Goal: Task Accomplishment & Management: Manage account settings

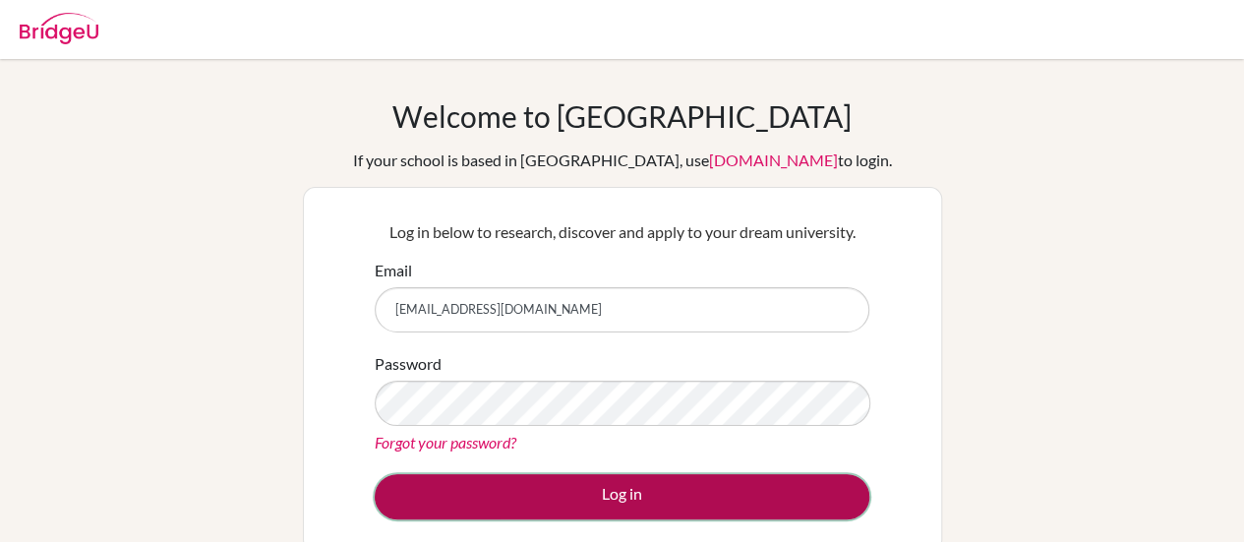
click at [609, 488] on button "Log in" at bounding box center [622, 496] width 495 height 45
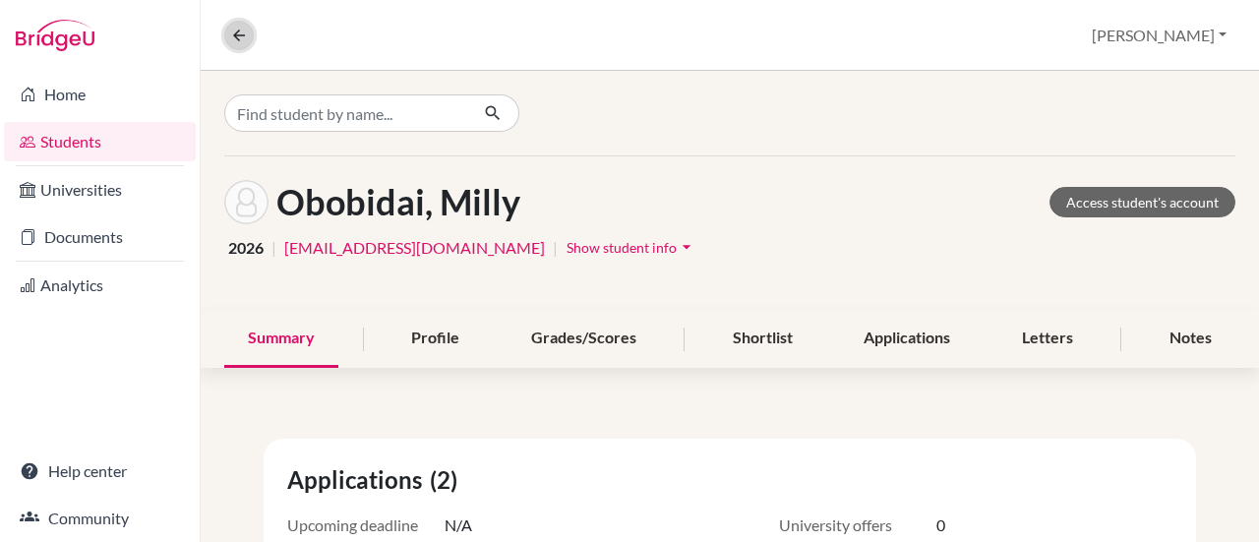
click at [230, 39] on icon at bounding box center [239, 36] width 18 height 18
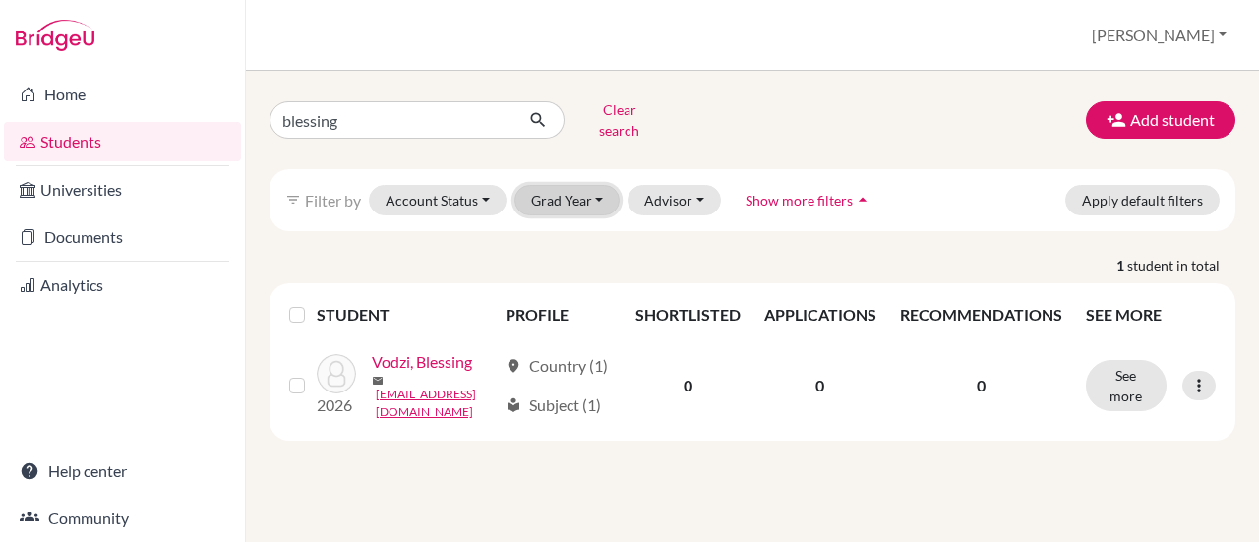
click at [545, 190] on button "Grad Year" at bounding box center [568, 200] width 106 height 30
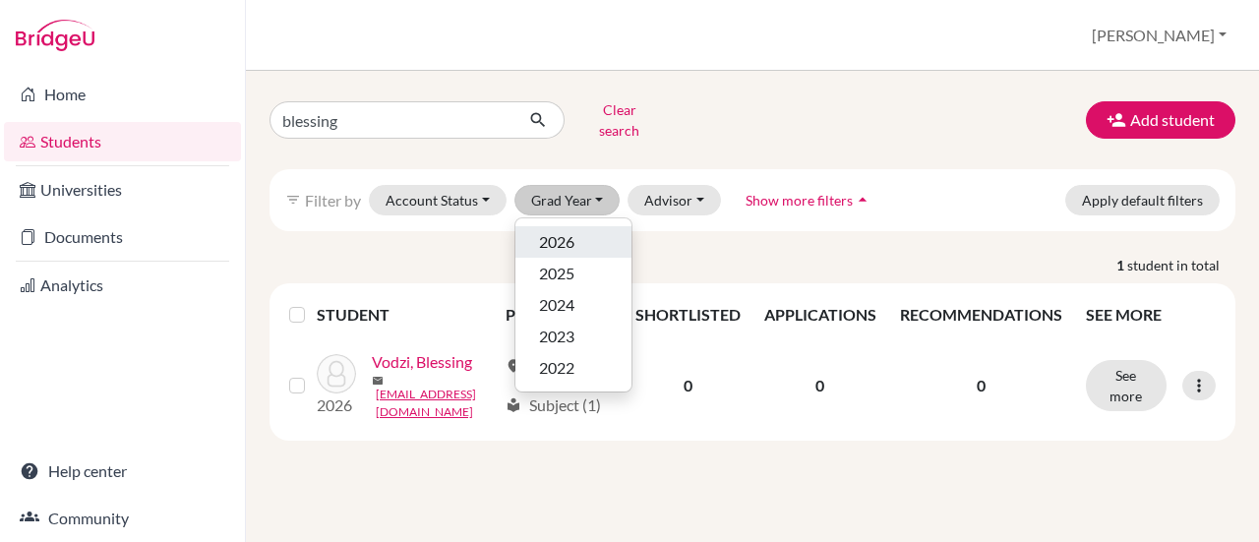
click at [563, 230] on span "2026" at bounding box center [556, 242] width 35 height 24
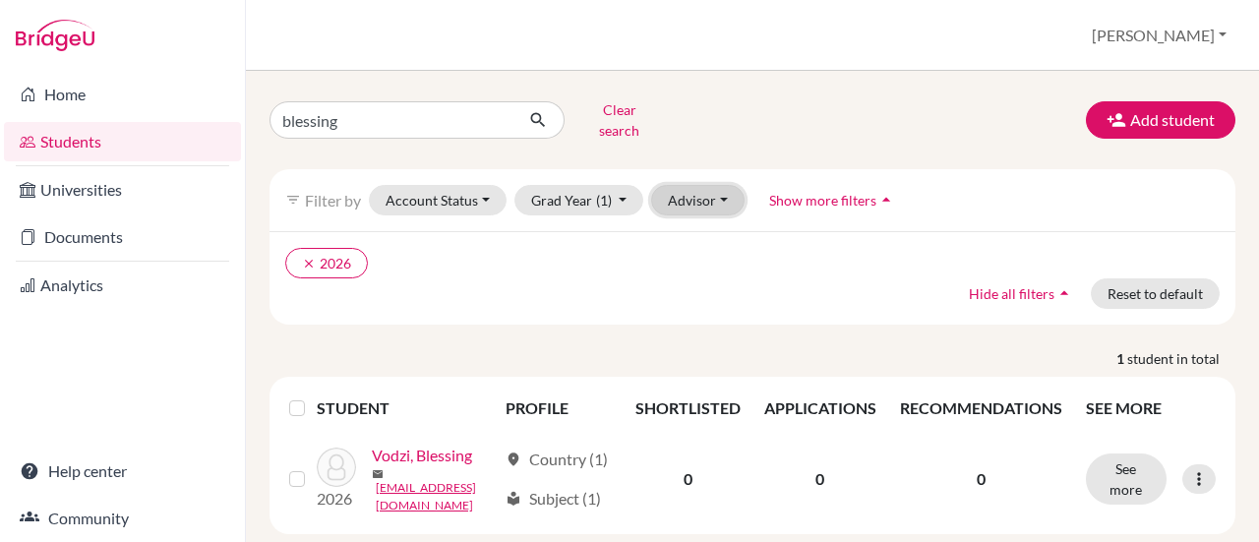
click at [710, 185] on button "Advisor" at bounding box center [697, 200] width 93 height 30
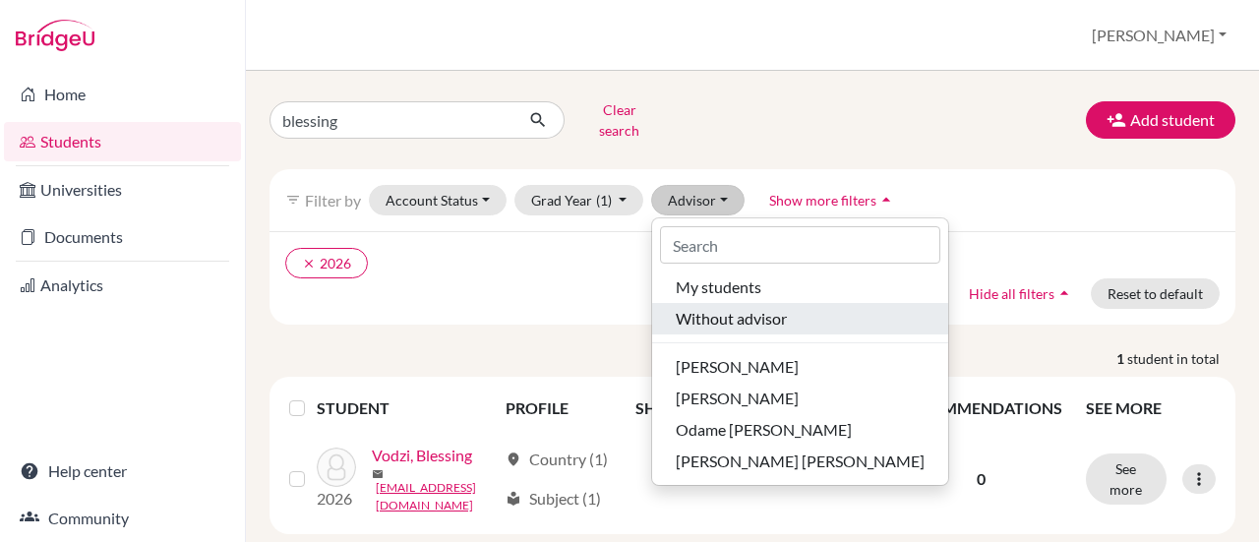
click at [746, 303] on button "Without advisor" at bounding box center [800, 318] width 296 height 31
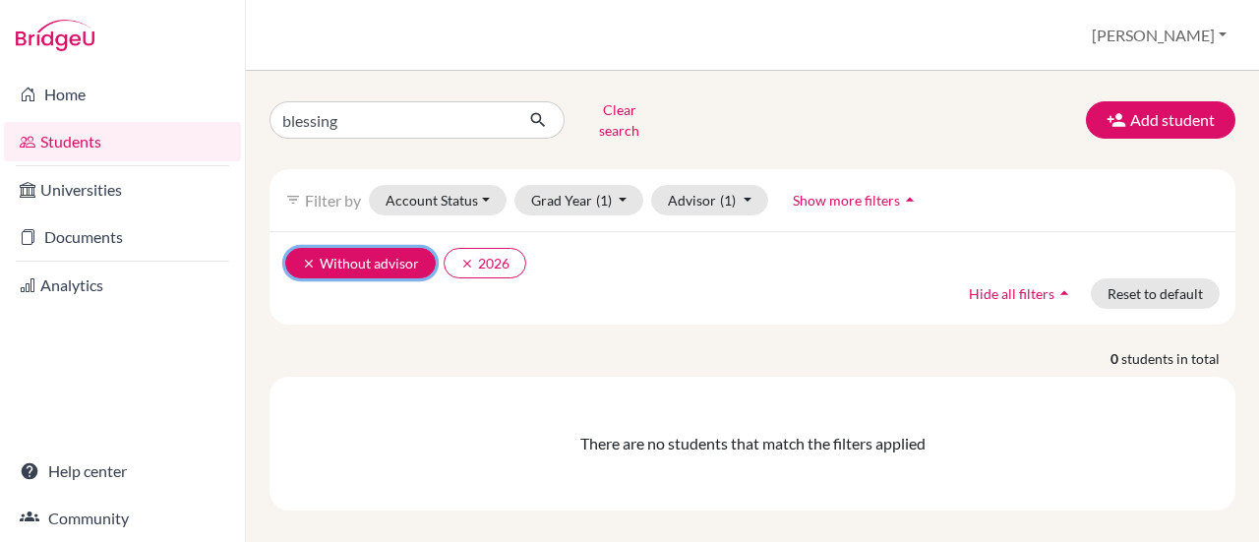
click at [297, 248] on button "clear Without advisor" at bounding box center [360, 263] width 151 height 30
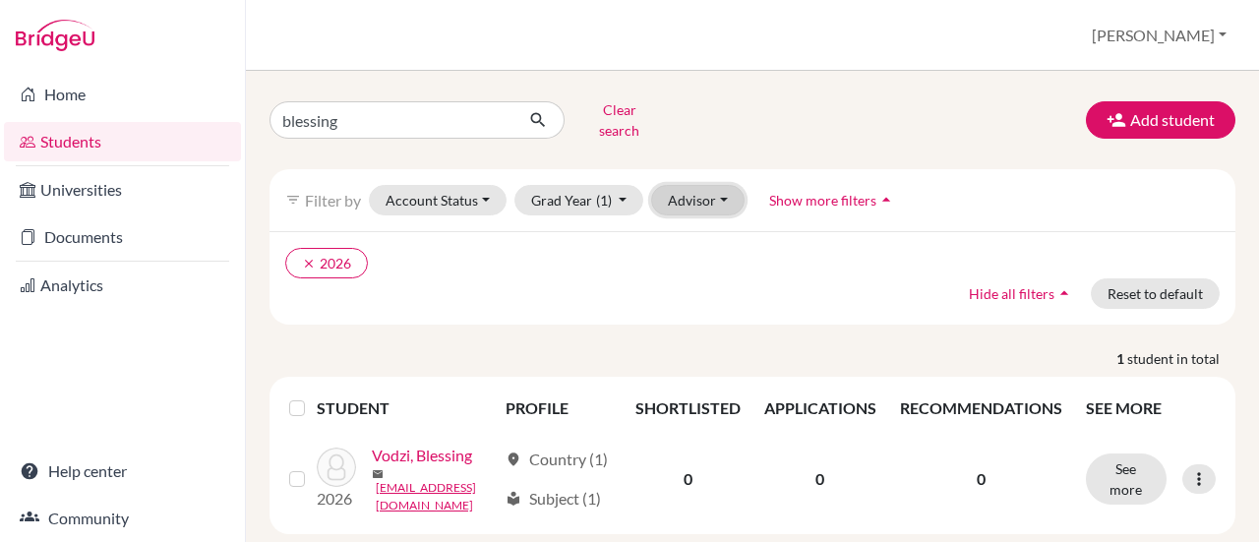
click at [712, 190] on button "Advisor" at bounding box center [697, 200] width 93 height 30
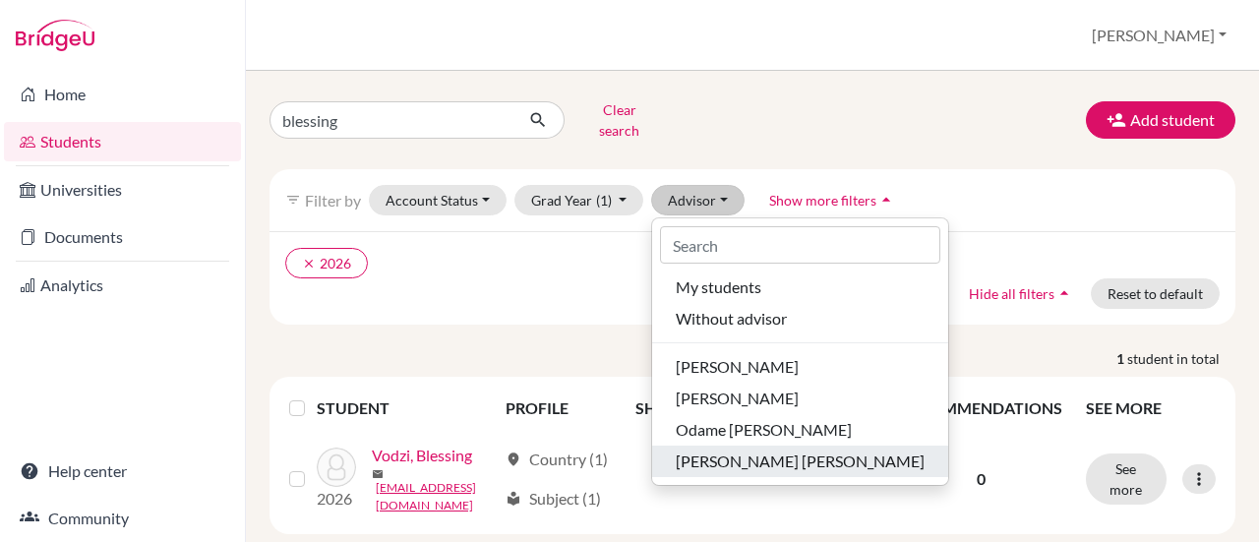
click at [728, 450] on span "[PERSON_NAME] [PERSON_NAME]" at bounding box center [800, 462] width 249 height 24
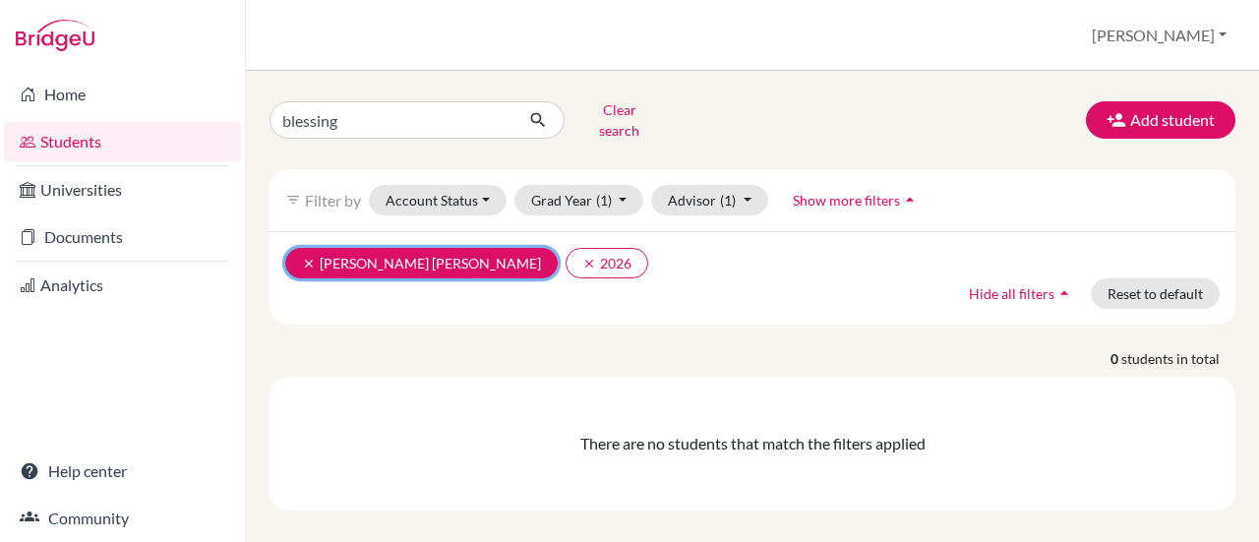
click at [299, 253] on button "clear Opare-Obuobisa Blay, Abigail" at bounding box center [421, 263] width 273 height 30
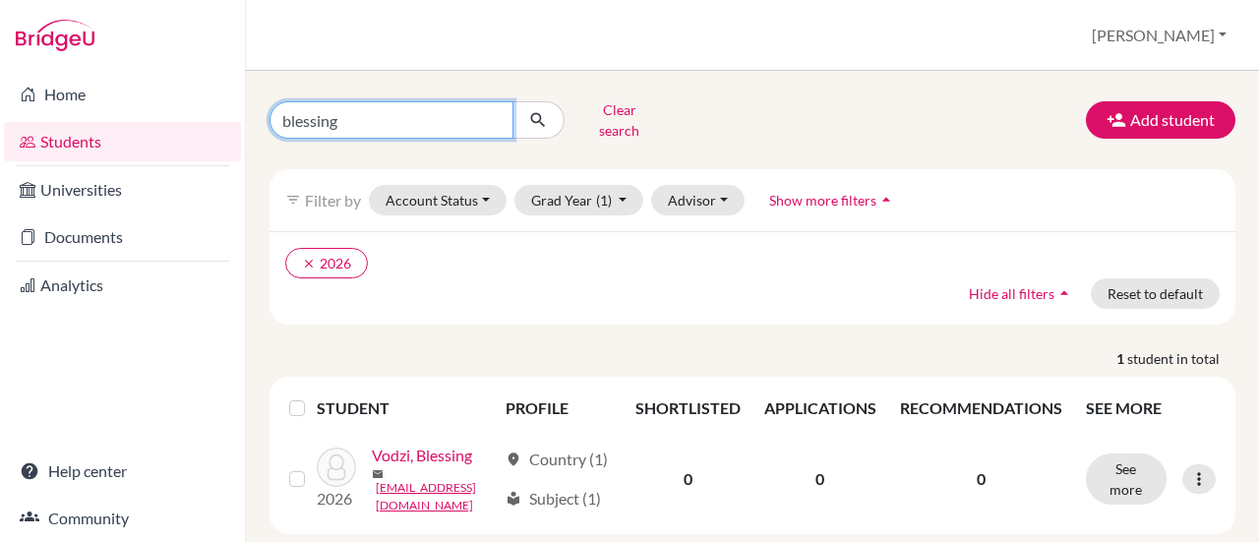
click at [493, 115] on input "blessing" at bounding box center [392, 119] width 244 height 37
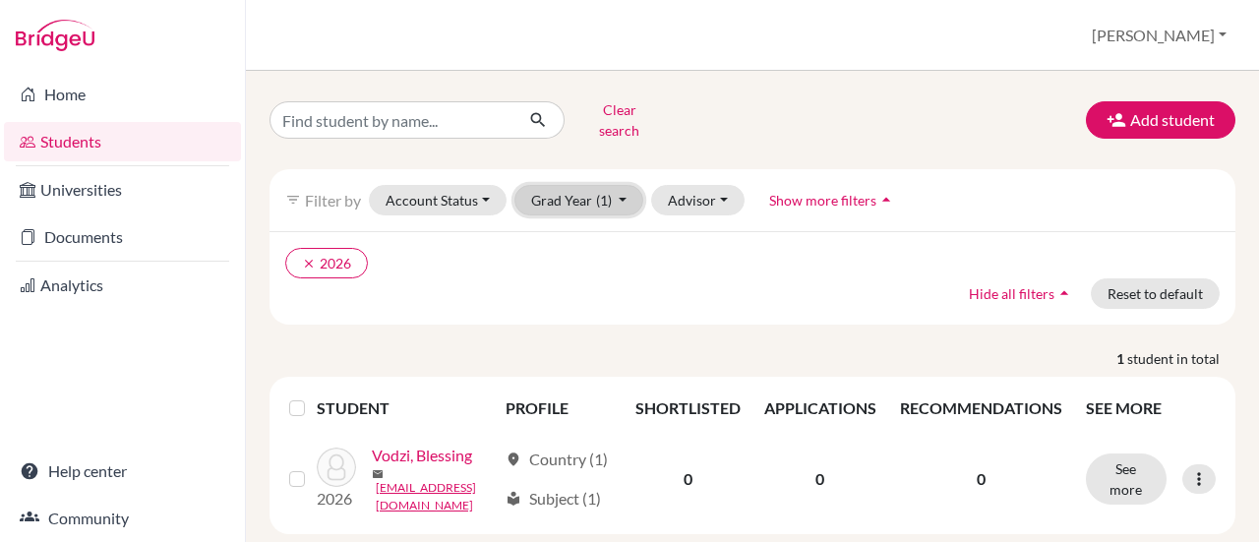
click at [616, 186] on button "Grad Year (1)" at bounding box center [580, 200] width 130 height 30
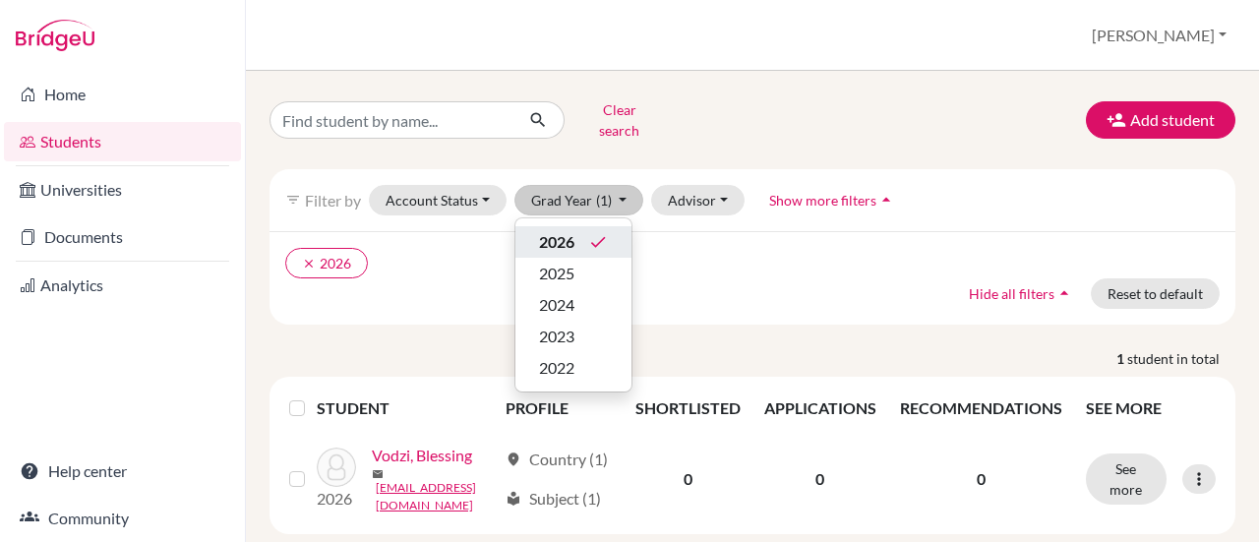
click at [613, 227] on button "2026 done" at bounding box center [573, 241] width 116 height 31
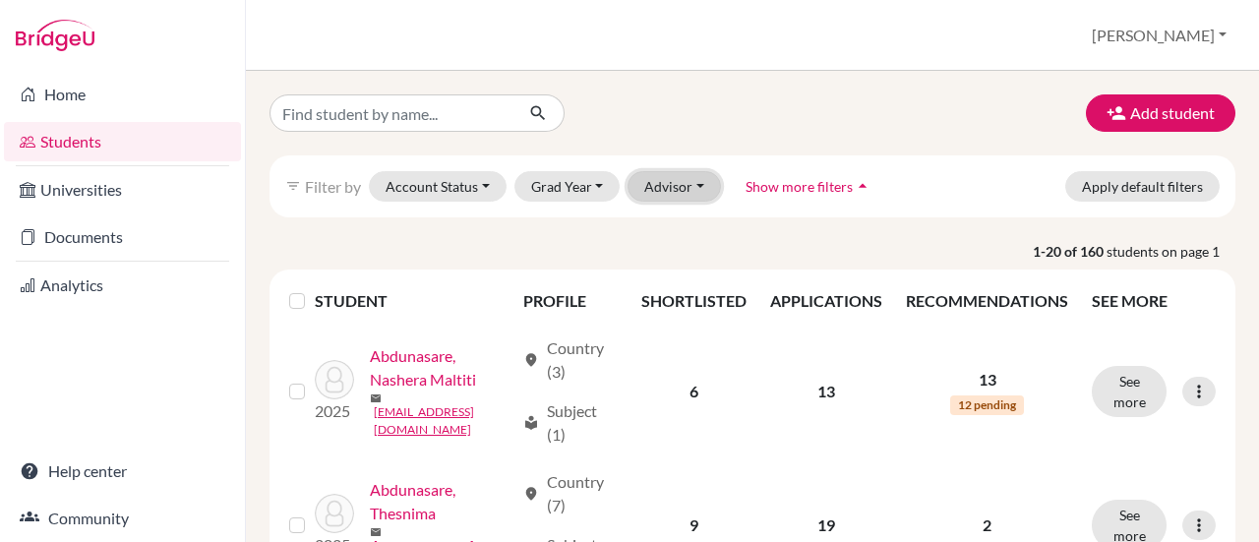
click at [703, 185] on button "Advisor" at bounding box center [674, 186] width 93 height 30
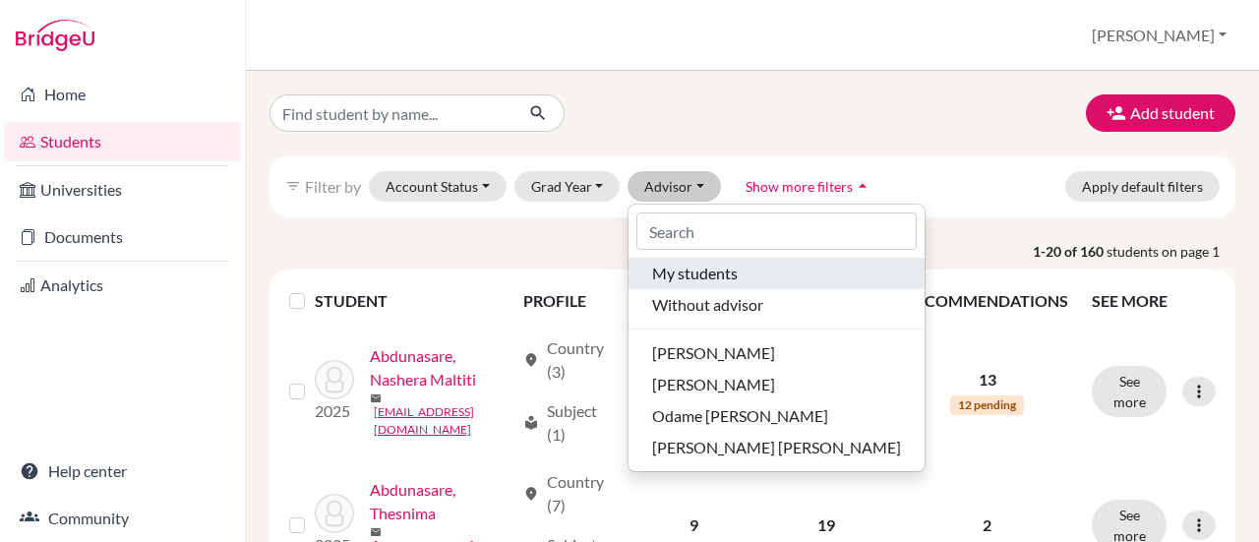
click at [726, 273] on span "My students" at bounding box center [695, 274] width 86 height 24
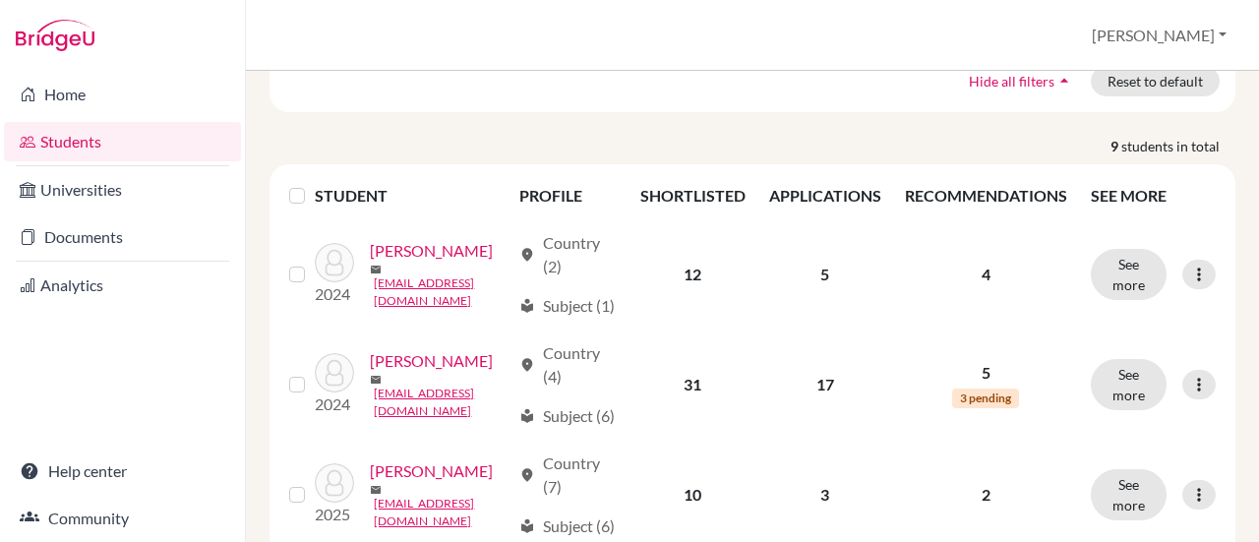
scroll to position [195, 0]
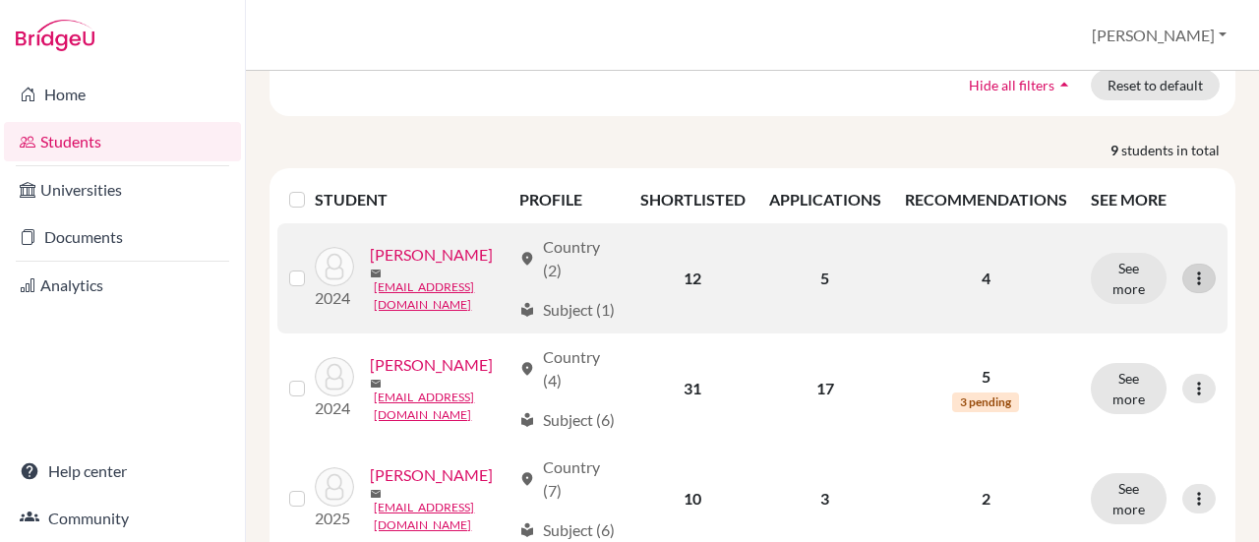
click at [1189, 283] on icon at bounding box center [1199, 279] width 20 height 20
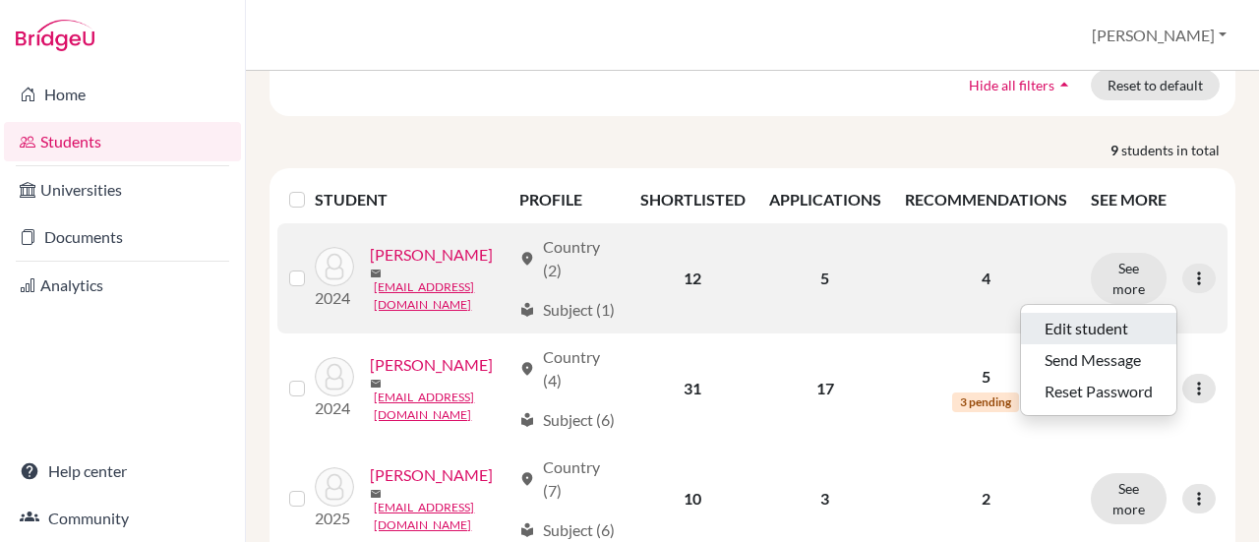
click at [1149, 335] on button "Edit student" at bounding box center [1098, 328] width 155 height 31
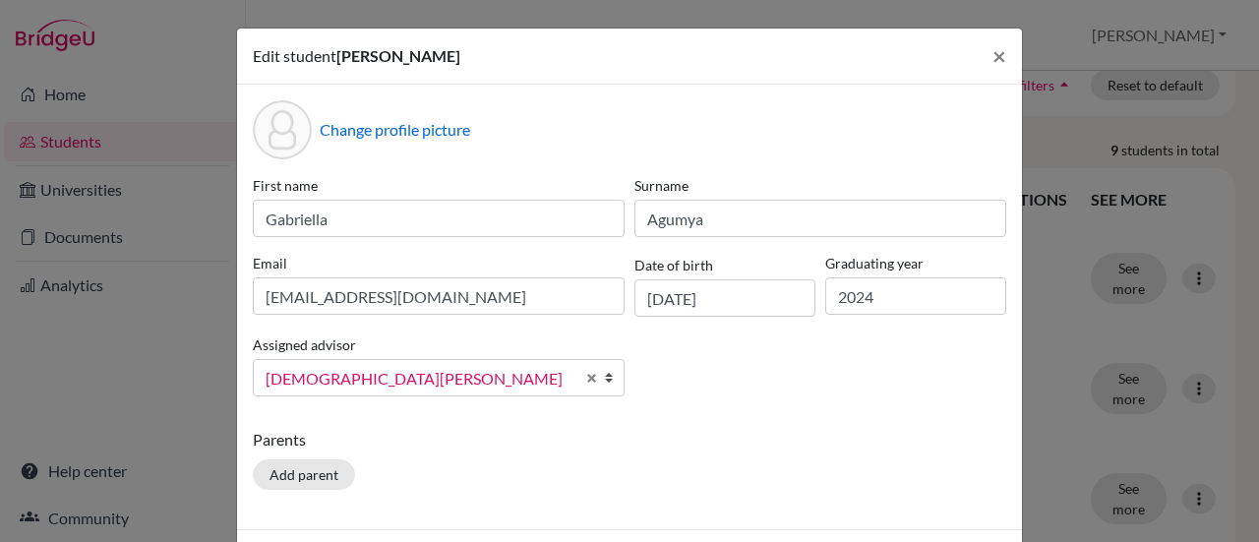
scroll to position [76, 0]
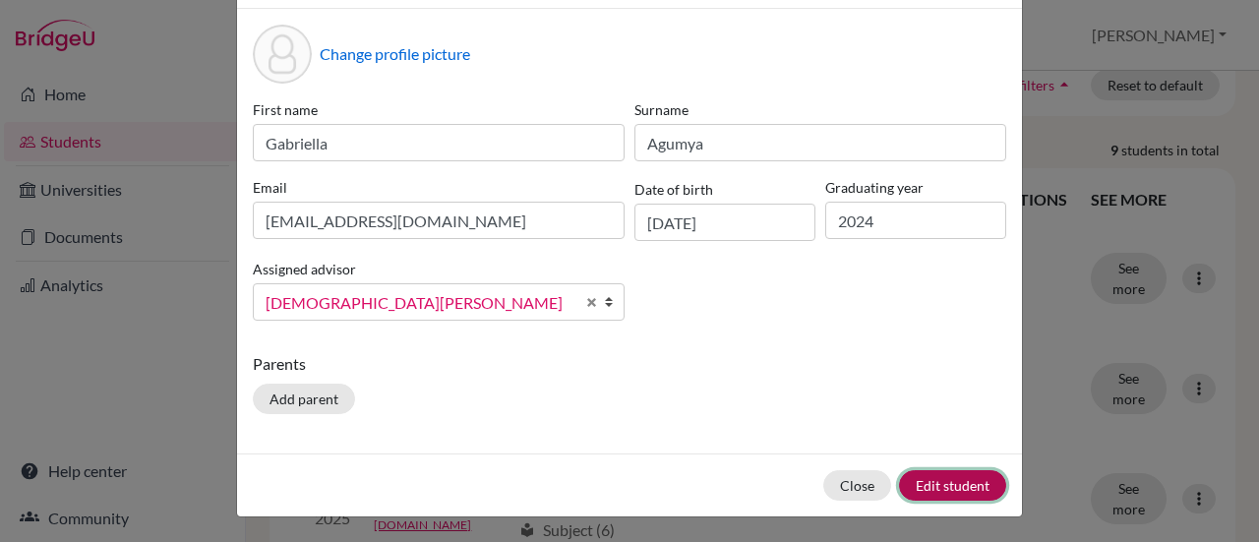
click at [956, 471] on button "Edit student" at bounding box center [952, 485] width 107 height 30
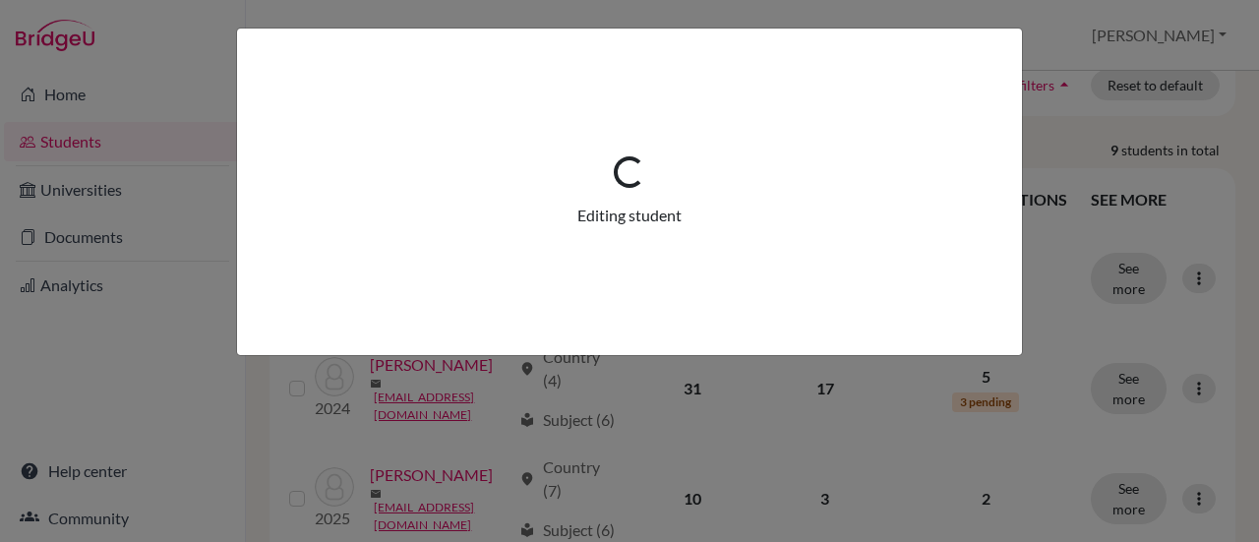
scroll to position [0, 0]
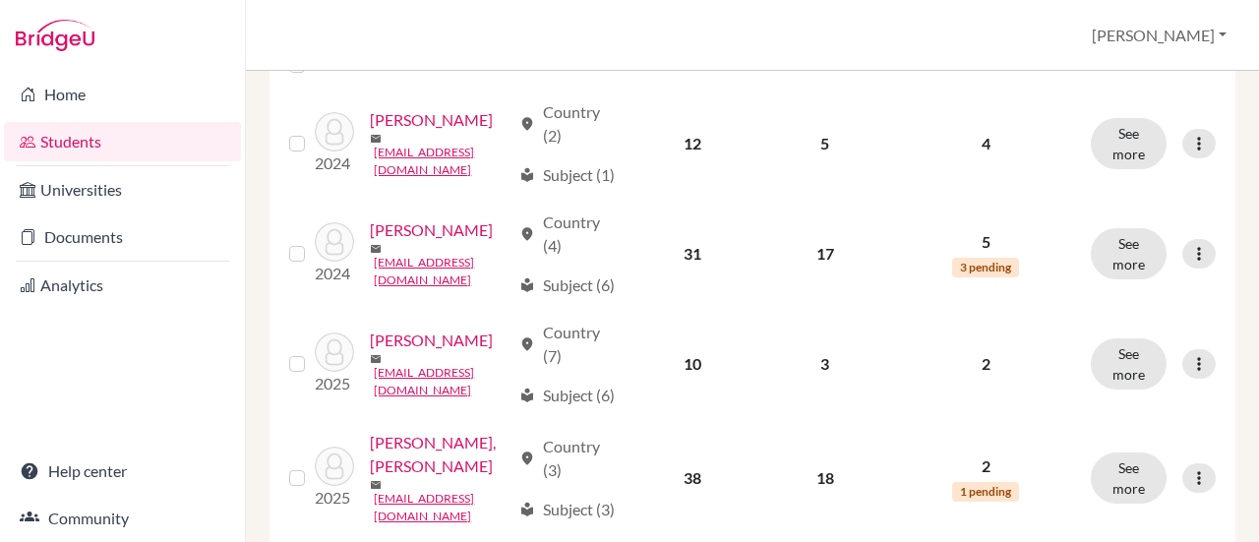
scroll to position [401, 0]
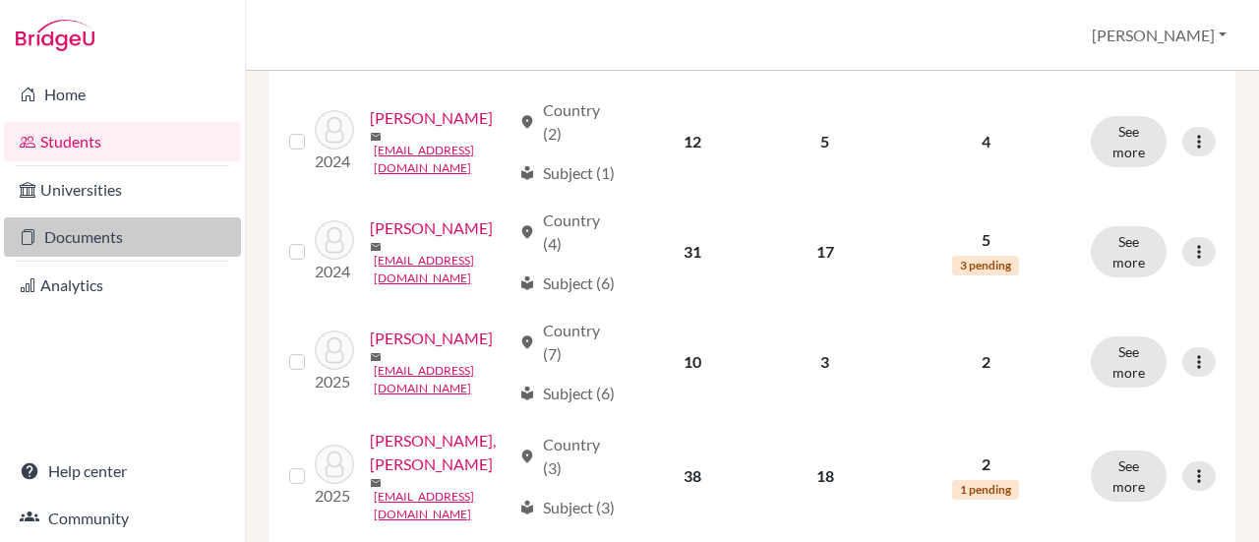
click at [187, 239] on link "Documents" at bounding box center [122, 236] width 237 height 39
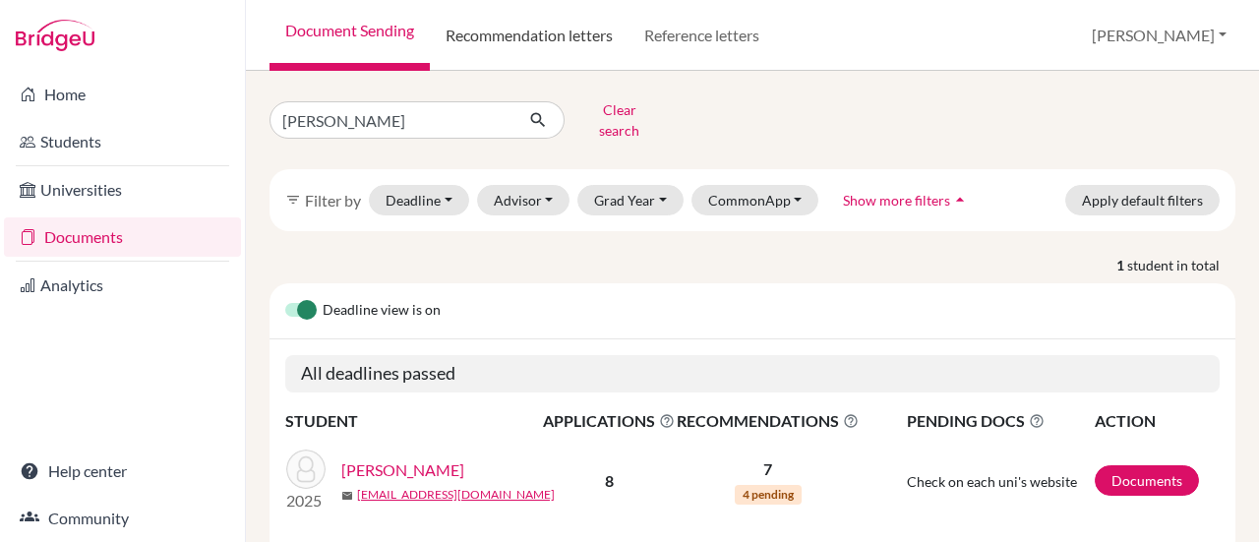
click at [541, 30] on link "Recommendation letters" at bounding box center [529, 35] width 199 height 71
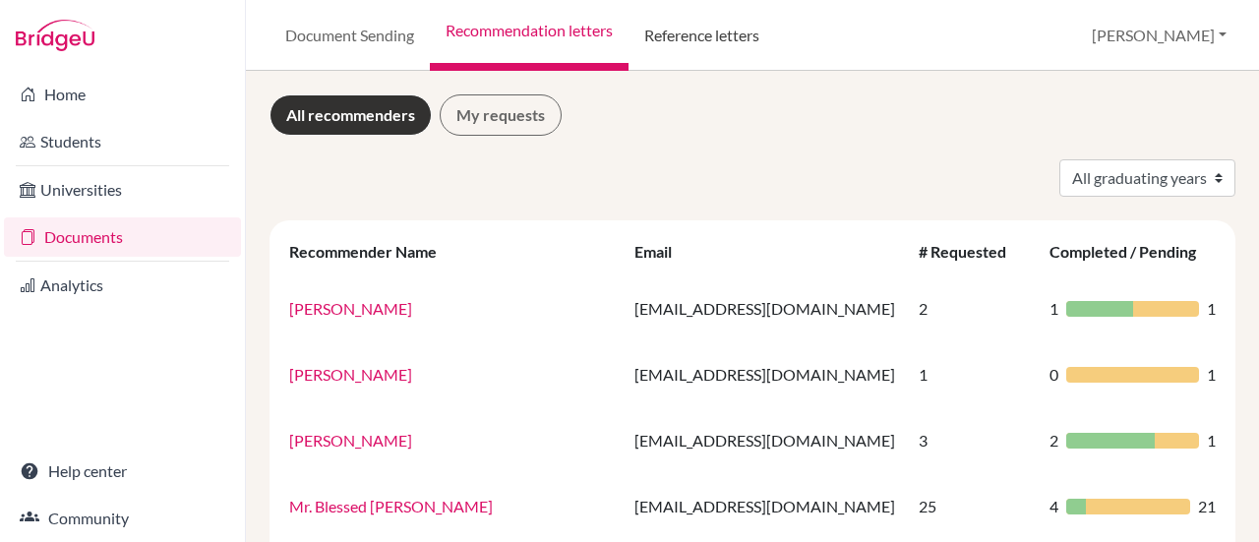
click at [674, 38] on link "Reference letters" at bounding box center [702, 35] width 147 height 71
